Goal: Transaction & Acquisition: Purchase product/service

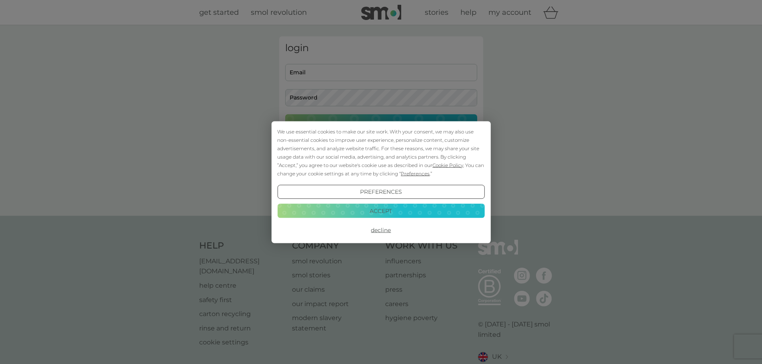
type input "milnerisabel@gmail.com"
click at [385, 217] on button "Accept" at bounding box center [380, 211] width 207 height 14
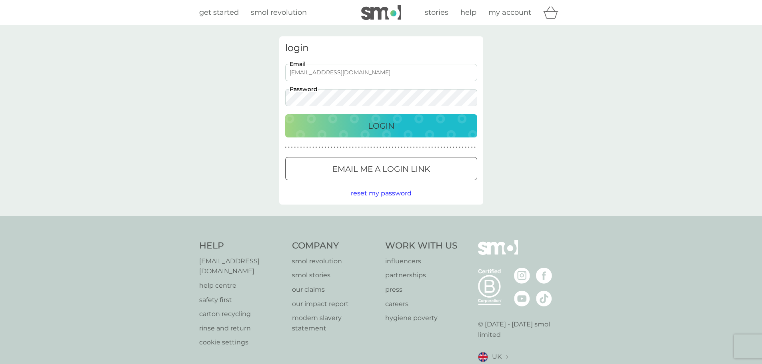
click at [385, 125] on p "Login" at bounding box center [381, 126] width 26 height 13
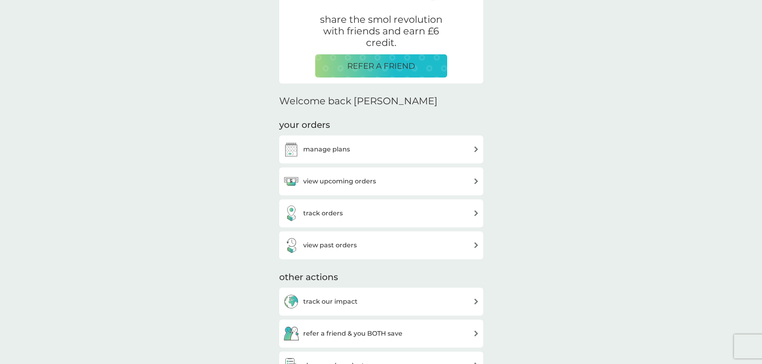
scroll to position [160, 0]
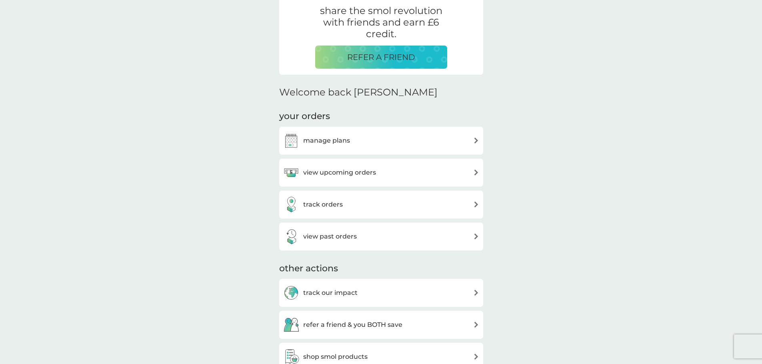
click at [355, 175] on h3 "view upcoming orders" at bounding box center [339, 173] width 73 height 10
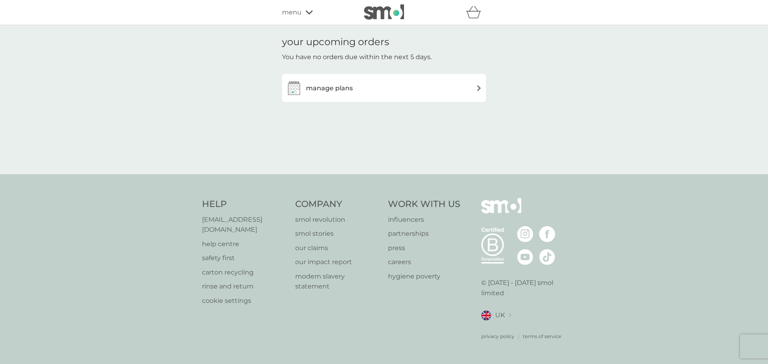
click at [329, 88] on h3 "manage plans" at bounding box center [329, 88] width 47 height 10
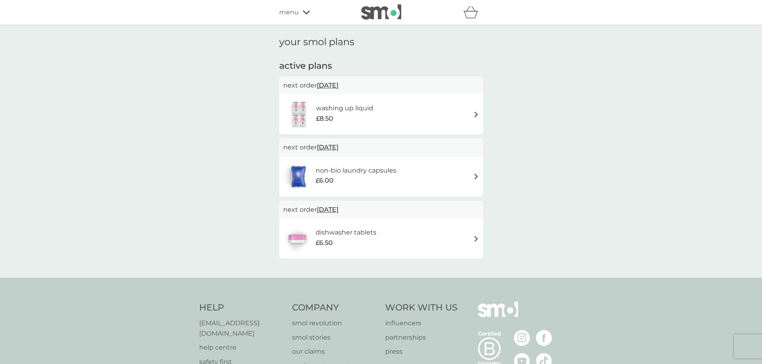
click at [356, 175] on h6 "non-bio laundry capsules" at bounding box center [355, 171] width 81 height 10
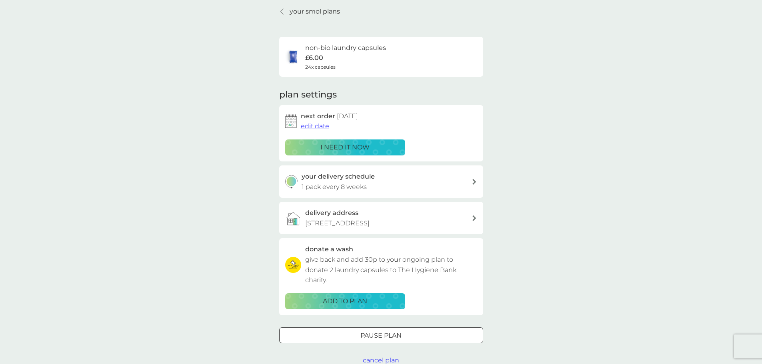
scroll to position [80, 0]
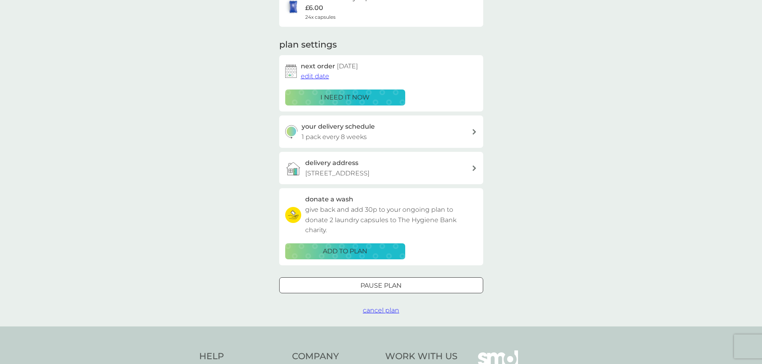
click at [409, 137] on div "your delivery schedule 1 pack every 8 weeks" at bounding box center [386, 132] width 170 height 20
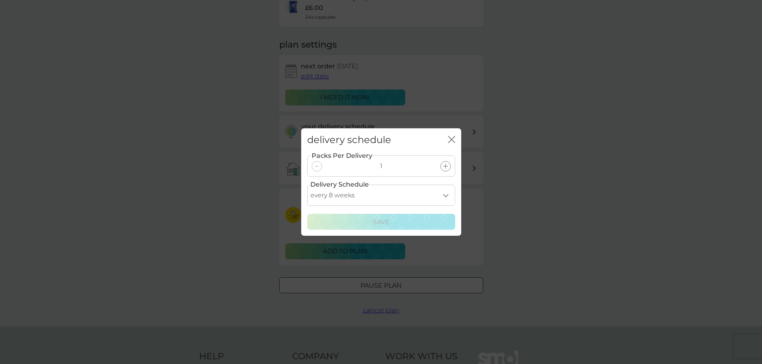
click at [406, 193] on select "every 1 week every 2 weeks every 3 weeks every 4 weeks every 5 weeks every 6 we…" at bounding box center [381, 195] width 148 height 21
select select "35"
click at [307, 185] on select "every 1 week every 2 weeks every 3 weeks every 4 weeks every 5 weeks every 6 we…" at bounding box center [381, 195] width 148 height 21
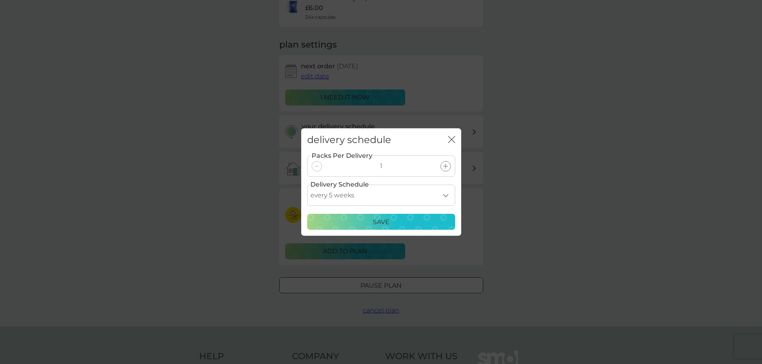
click at [410, 220] on div "Save" at bounding box center [381, 222] width 138 height 10
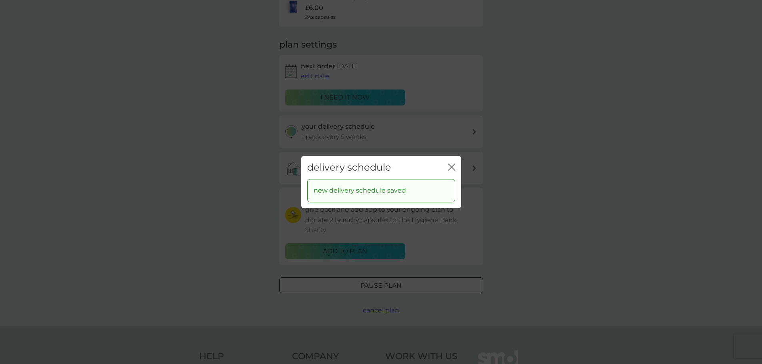
click at [449, 164] on icon "close" at bounding box center [451, 167] width 7 height 7
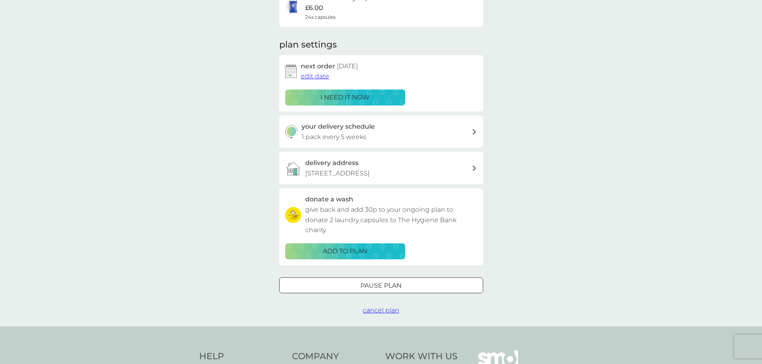
click at [361, 95] on p "i need it now" at bounding box center [344, 97] width 49 height 10
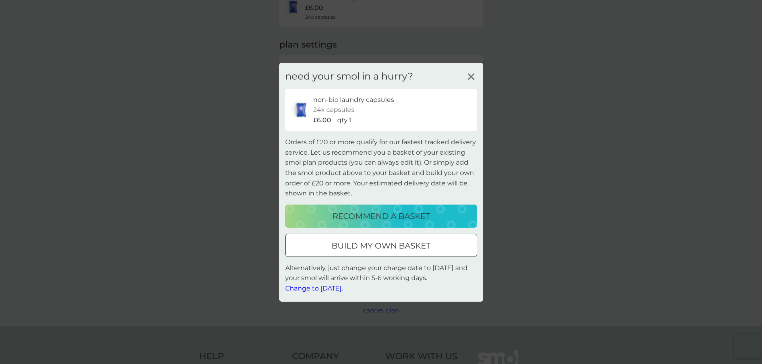
click at [385, 217] on p "recommend a basket" at bounding box center [381, 216] width 98 height 13
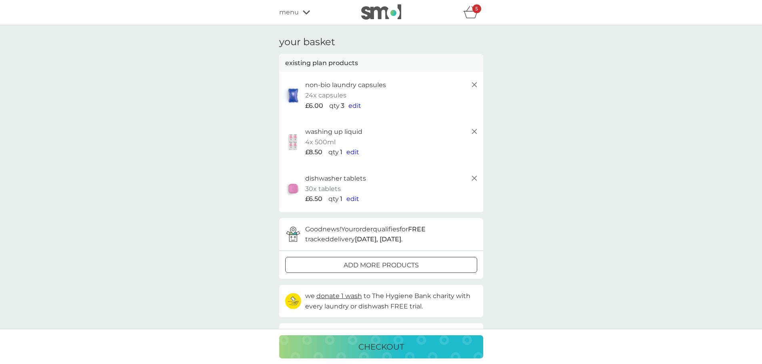
click at [473, 130] on icon at bounding box center [474, 132] width 10 height 10
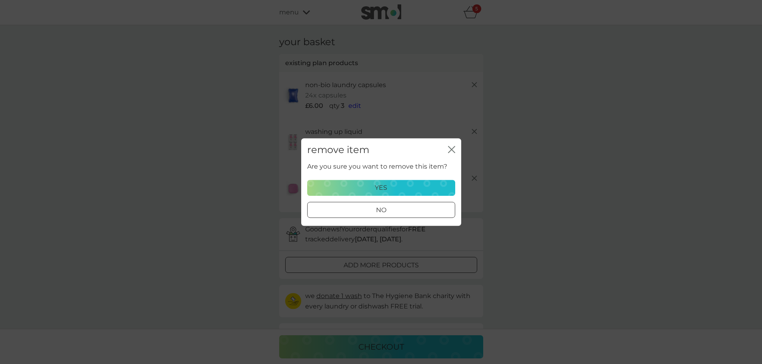
click at [430, 189] on div "yes" at bounding box center [381, 188] width 138 height 10
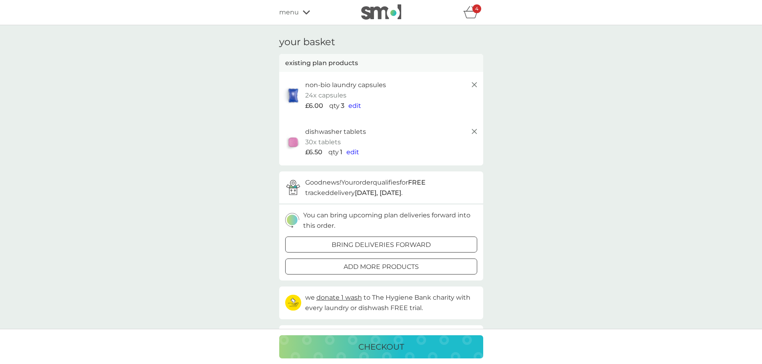
click at [381, 242] on div at bounding box center [381, 245] width 29 height 8
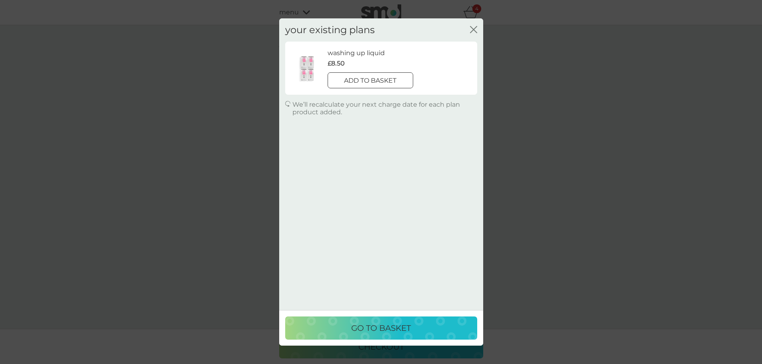
click at [475, 27] on icon "close" at bounding box center [474, 29] width 3 height 6
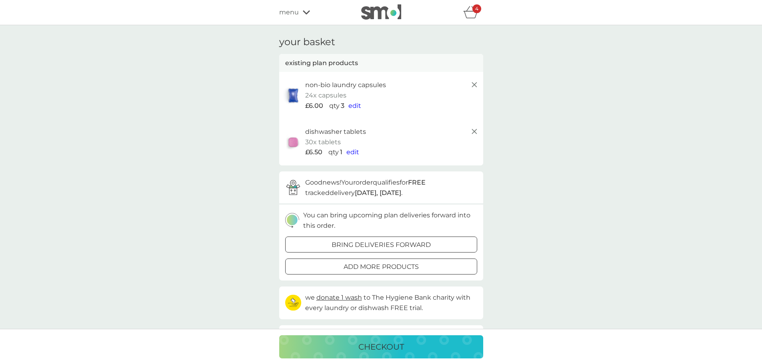
click at [413, 347] on div "checkout" at bounding box center [381, 347] width 188 height 13
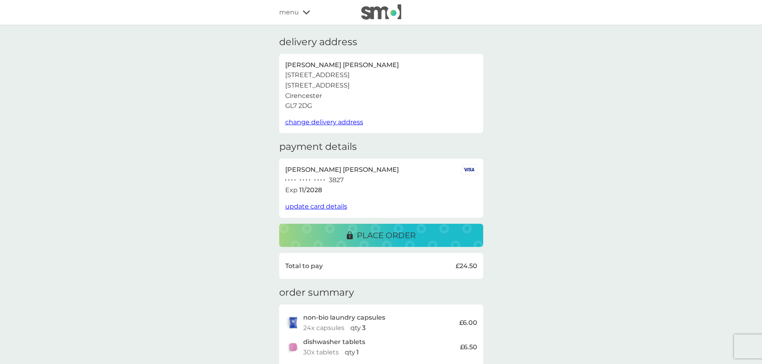
click at [393, 239] on p "place order" at bounding box center [386, 235] width 59 height 13
